Goal: Transaction & Acquisition: Purchase product/service

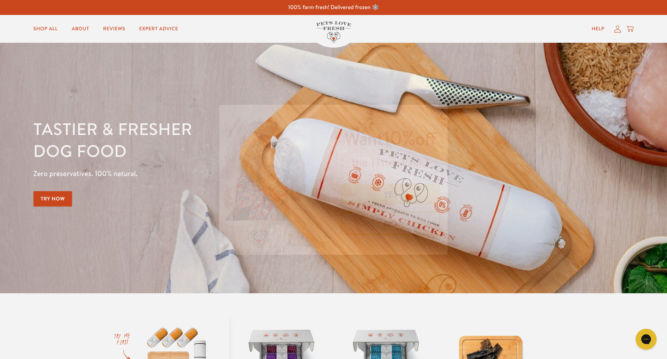
click at [437, 108] on circle "Close dialog" at bounding box center [438, 113] width 11 height 11
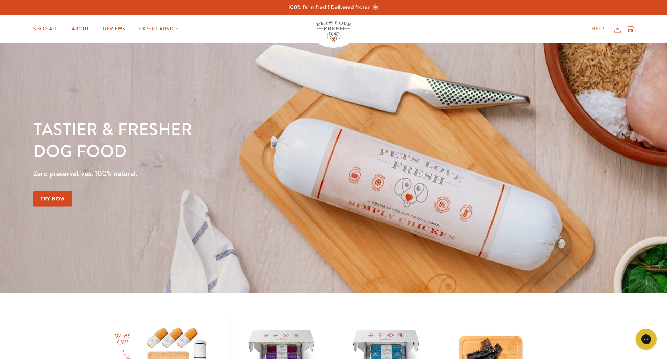
click at [617, 29] on icon at bounding box center [617, 28] width 7 height 7
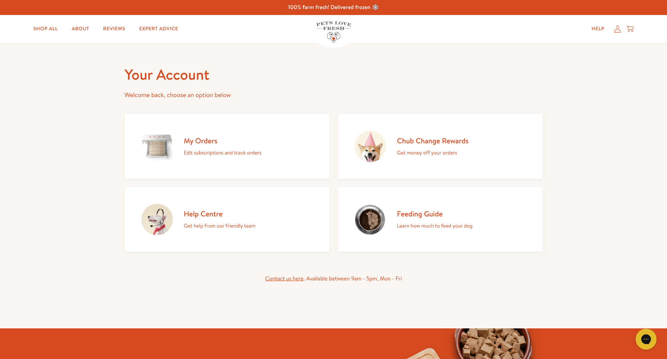
click at [415, 142] on h2 "Chub Change Rewards" at bounding box center [433, 140] width 72 height 9
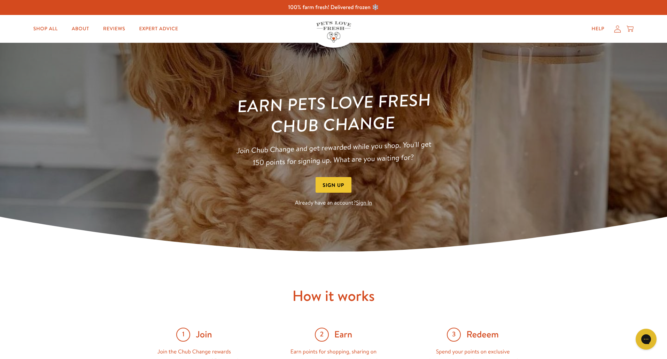
click at [367, 199] on link "Sign In" at bounding box center [364, 203] width 16 height 8
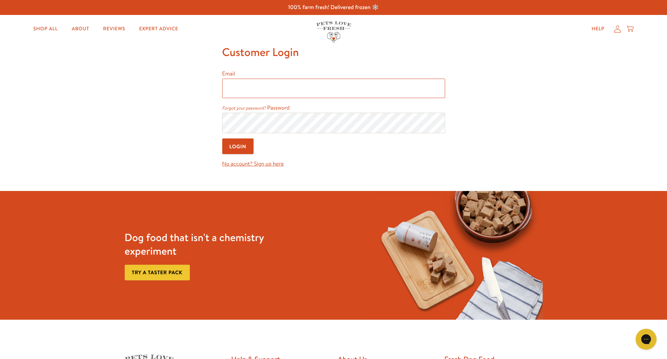
type input "[PERSON_NAME][EMAIL_ADDRESS][DOMAIN_NAME]"
drag, startPoint x: 237, startPoint y: 144, endPoint x: 242, endPoint y: 140, distance: 6.6
click at [238, 143] on input "Login" at bounding box center [238, 147] width 32 height 16
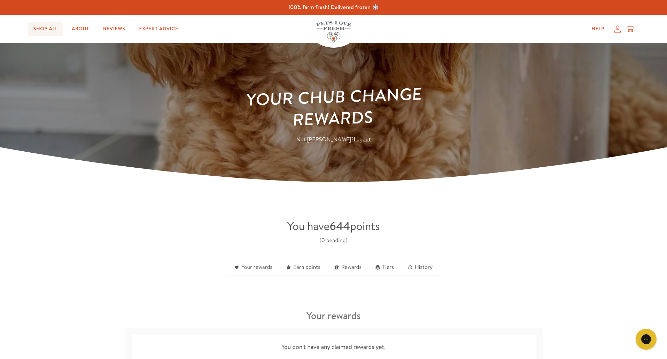
click at [47, 26] on link "Shop All" at bounding box center [46, 29] width 36 height 14
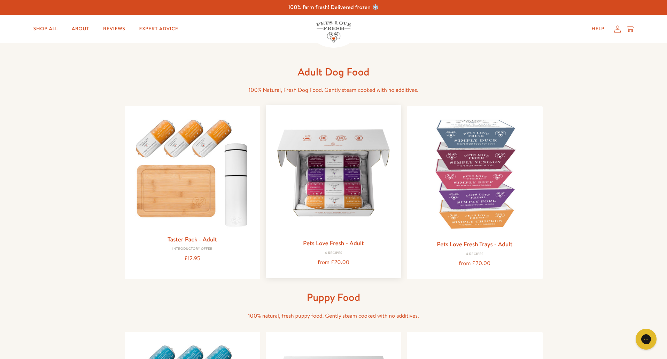
click at [314, 176] on img at bounding box center [333, 173] width 124 height 124
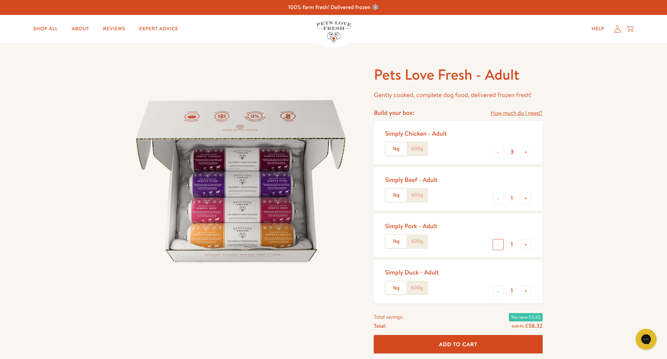
click at [497, 245] on button "-" at bounding box center [498, 244] width 11 height 11
type input "0"
click at [499, 291] on button "-" at bounding box center [498, 291] width 11 height 11
type input "0"
click at [499, 198] on button "-" at bounding box center [498, 198] width 11 height 11
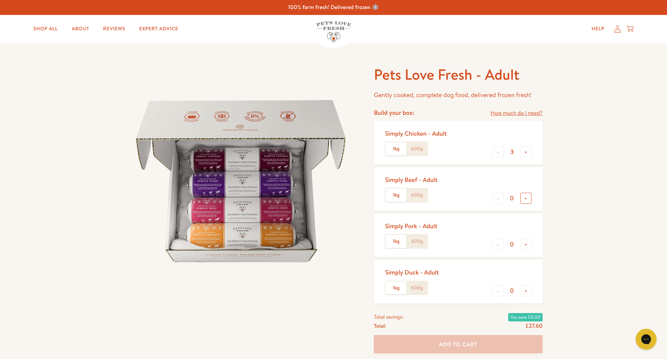
click at [524, 195] on button "+" at bounding box center [525, 198] width 11 height 11
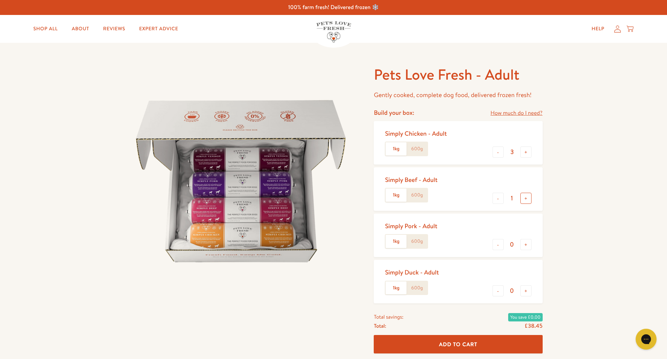
click at [526, 195] on button "+" at bounding box center [525, 198] width 11 height 11
type input "2"
click at [526, 147] on button "+" at bounding box center [525, 152] width 11 height 11
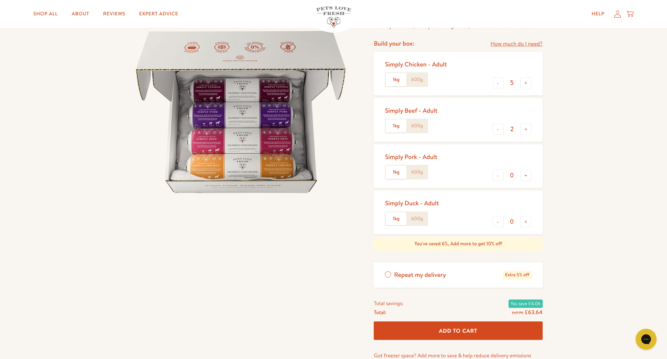
scroll to position [69, 1]
click at [497, 82] on button "-" at bounding box center [498, 82] width 11 height 11
click at [526, 79] on button "+" at bounding box center [525, 82] width 11 height 11
type input "5"
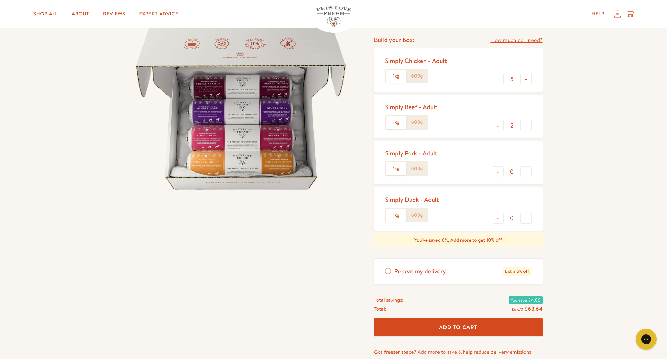
scroll to position [73, 1]
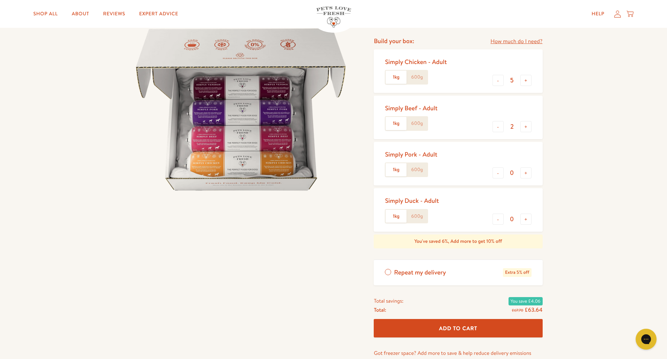
click at [462, 320] on button "Add To Cart" at bounding box center [458, 328] width 169 height 18
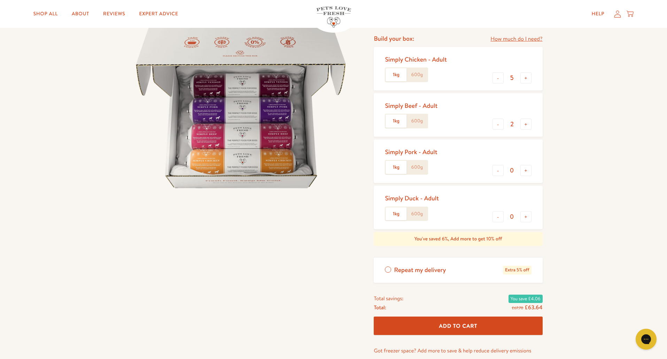
scroll to position [76, 1]
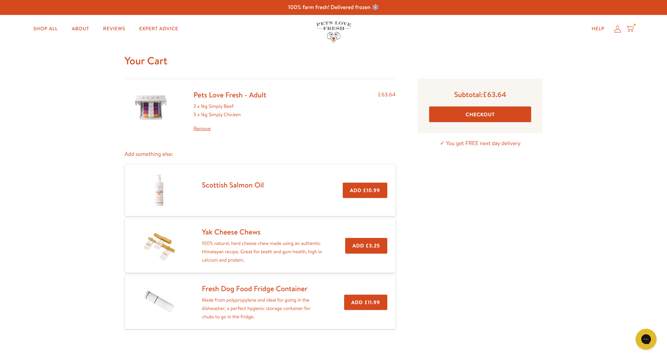
click at [227, 182] on link "Scottish Salmon Oil" at bounding box center [233, 185] width 62 height 10
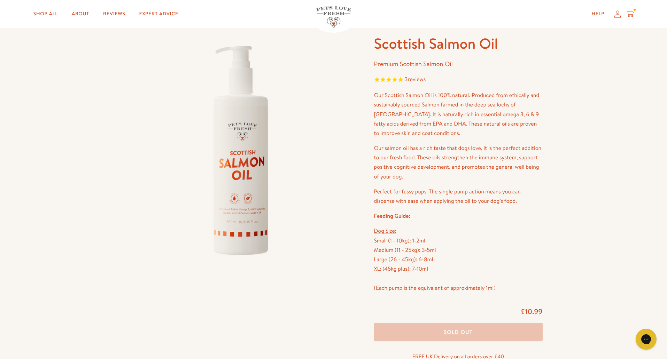
scroll to position [24, 0]
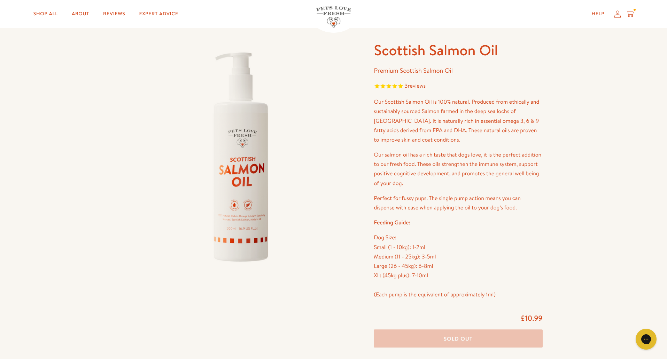
drag, startPoint x: 394, startPoint y: 84, endPoint x: 383, endPoint y: 88, distance: 11.5
click at [394, 84] on icon "Rated 5.0 out of 5 stars 3 reviews" at bounding box center [395, 87] width 6 height 9
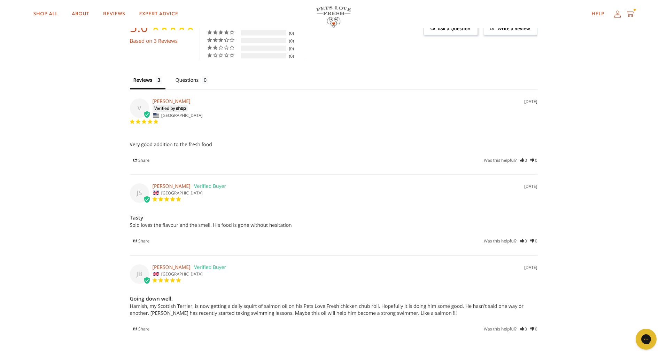
scroll to position [799, 0]
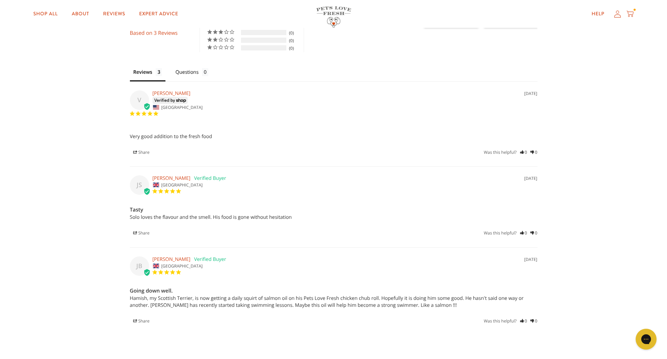
click at [521, 319] on icon "0" at bounding box center [523, 321] width 7 height 7
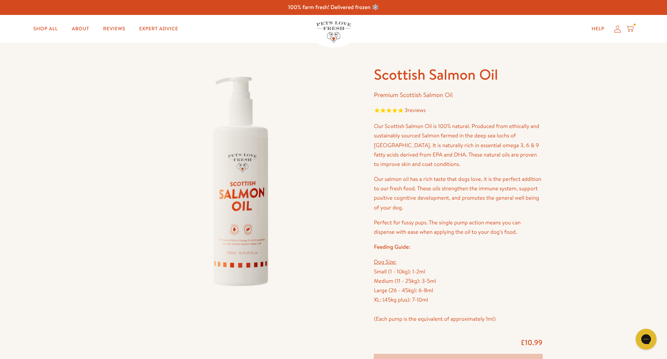
scroll to position [0, 0]
click at [631, 26] on icon at bounding box center [630, 29] width 7 height 8
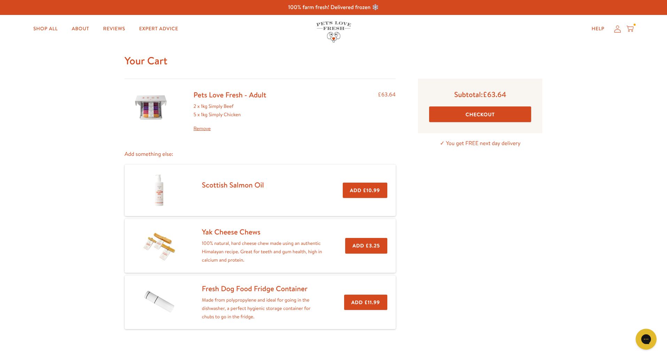
click at [488, 111] on button "Checkout" at bounding box center [480, 115] width 102 height 16
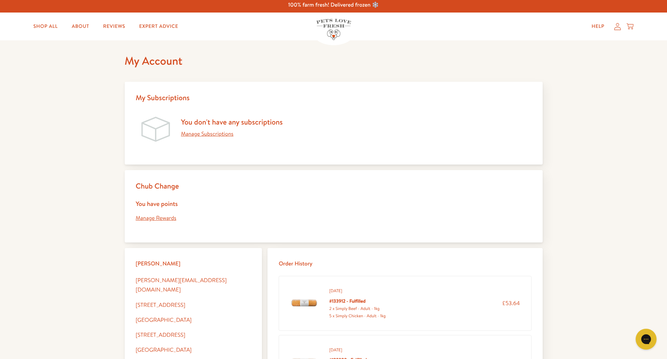
scroll to position [4, 0]
